Goal: Information Seeking & Learning: Learn about a topic

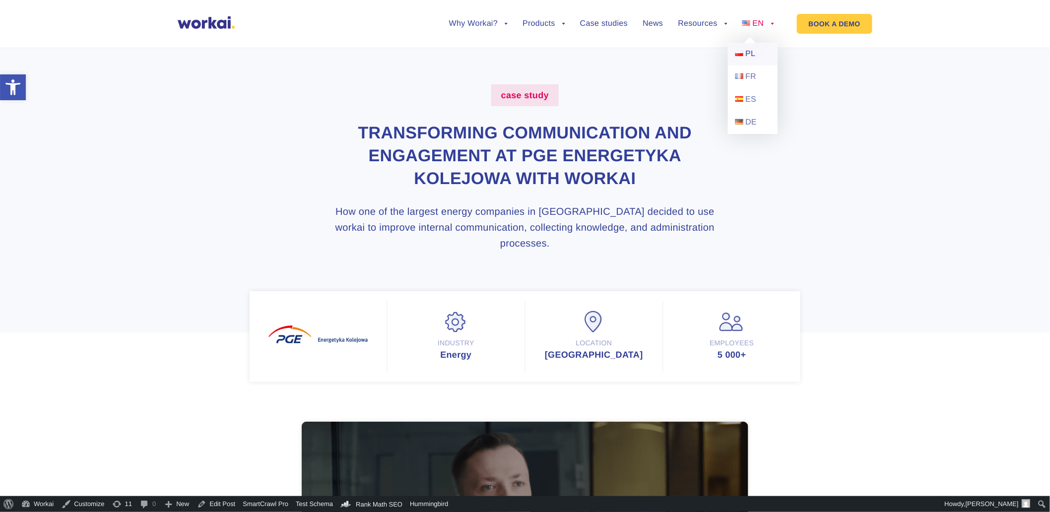
click at [752, 50] on span "PL" at bounding box center [750, 54] width 10 height 8
